Goal: Navigation & Orientation: Understand site structure

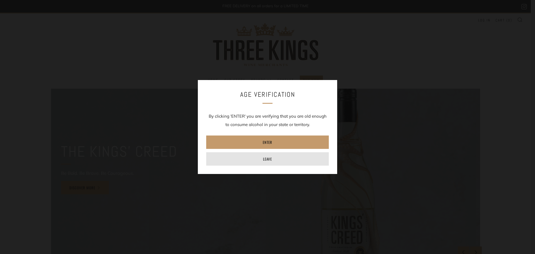
click at [272, 154] on link "Leave" at bounding box center [267, 158] width 123 height 13
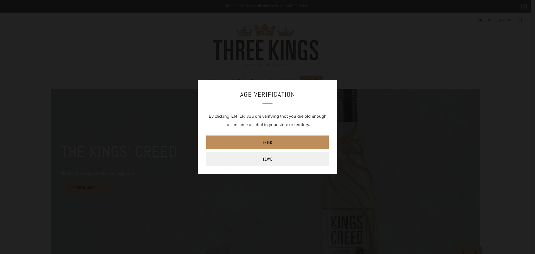
click at [274, 142] on link "Enter" at bounding box center [267, 141] width 123 height 13
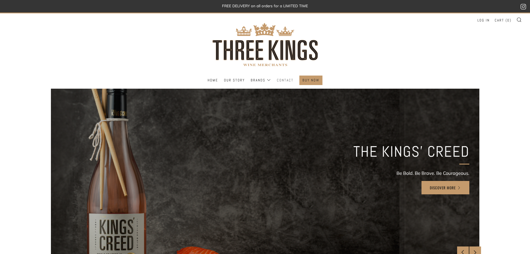
click at [285, 79] on link "Contact" at bounding box center [285, 80] width 17 height 9
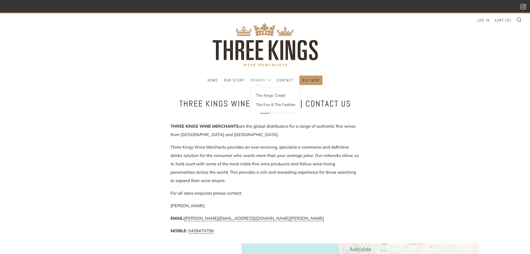
click at [252, 79] on link "Brands" at bounding box center [261, 80] width 20 height 9
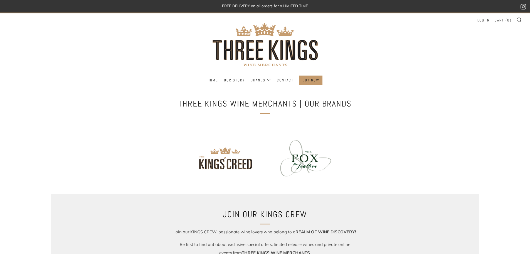
click at [166, 84] on ul "Home Our Story Brands The Kings' Creed The Fox & The Feather Contact" at bounding box center [265, 79] width 514 height 9
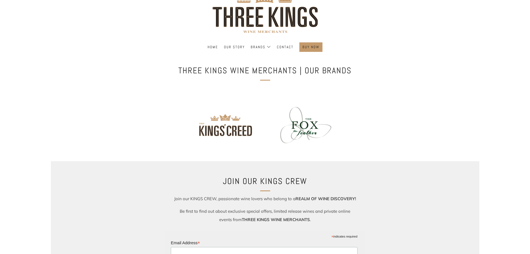
scroll to position [28, 0]
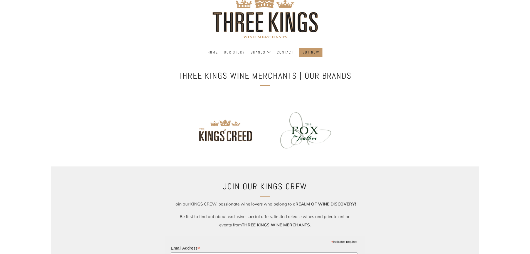
click at [235, 51] on link "Our Story" at bounding box center [234, 52] width 21 height 9
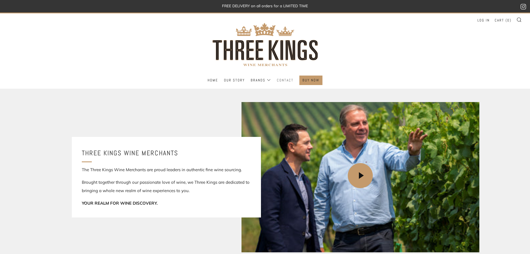
click at [287, 79] on link "Contact" at bounding box center [285, 80] width 17 height 9
